Goal: Find specific page/section: Find specific page/section

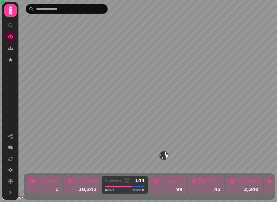
click at [9, 61] on icon at bounding box center [10, 59] width 5 height 5
click at [9, 58] on icon at bounding box center [10, 59] width 5 height 5
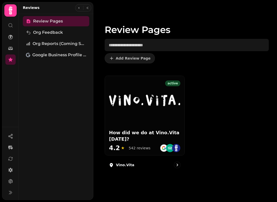
click at [9, 14] on icon at bounding box center [10, 10] width 10 height 10
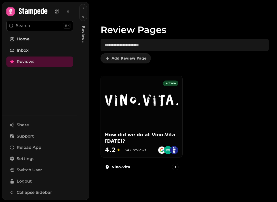
click at [31, 63] on span "Reviews" at bounding box center [26, 62] width 18 height 6
click at [136, 110] on div at bounding box center [141, 96] width 81 height 41
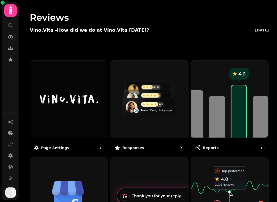
click at [152, 108] on img at bounding box center [149, 99] width 78 height 78
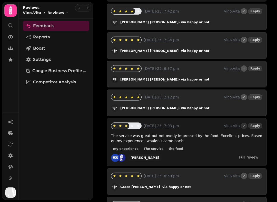
scroll to position [148, 0]
